Goal: Transaction & Acquisition: Download file/media

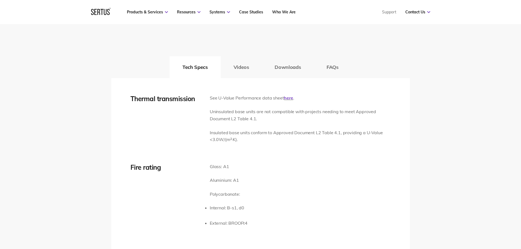
scroll to position [793, 0]
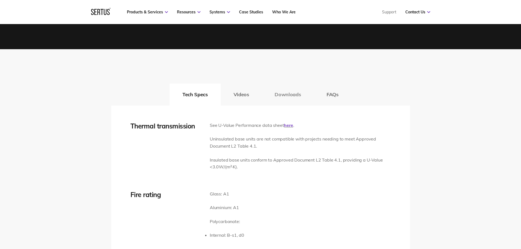
click at [274, 101] on button "Downloads" at bounding box center [288, 95] width 52 height 22
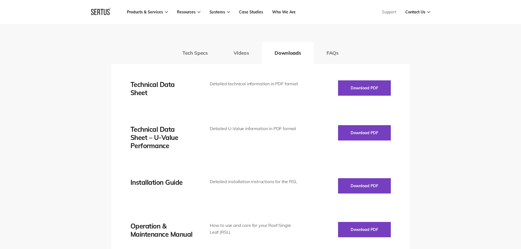
scroll to position [848, 0]
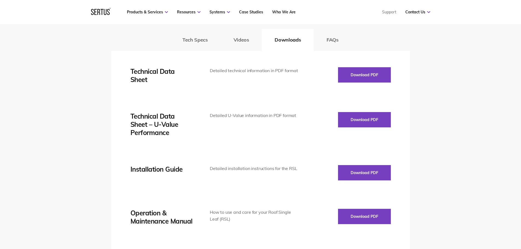
click at [359, 84] on div "Technical Data Sheet Detailed technical information in PDF format Download PDF …" at bounding box center [260, 218] width 260 height 302
click at [358, 71] on button "Download PDF" at bounding box center [364, 74] width 53 height 15
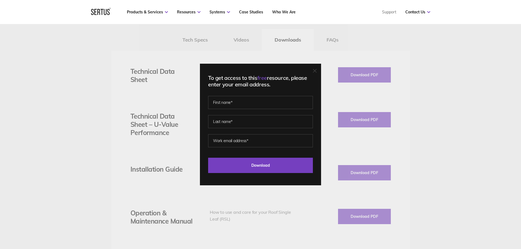
click at [267, 79] on span "free" at bounding box center [262, 77] width 10 height 7
drag, startPoint x: 317, startPoint y: 70, endPoint x: 310, endPoint y: 68, distance: 6.8
click at [317, 70] on icon at bounding box center [315, 71] width 4 height 4
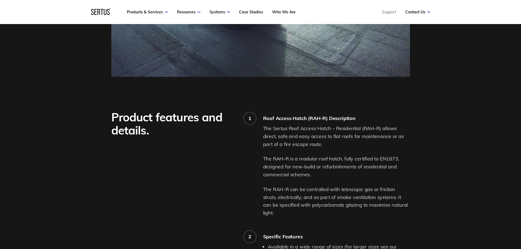
scroll to position [246, 0]
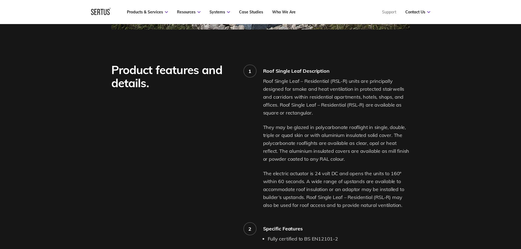
scroll to position [383, 0]
